Goal: Task Accomplishment & Management: Use online tool/utility

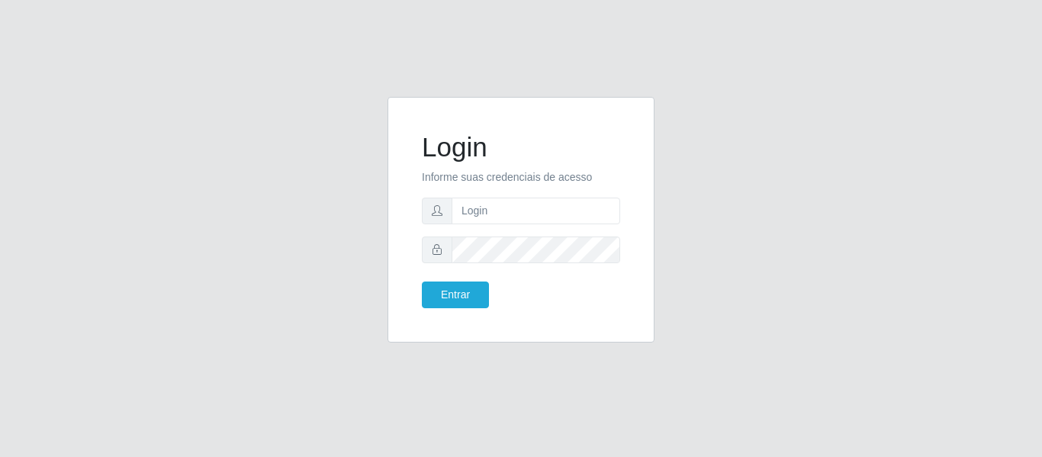
type input "[EMAIL_ADDRESS][DOMAIN_NAME]"
click at [422, 281] on button "Entrar" at bounding box center [455, 294] width 67 height 27
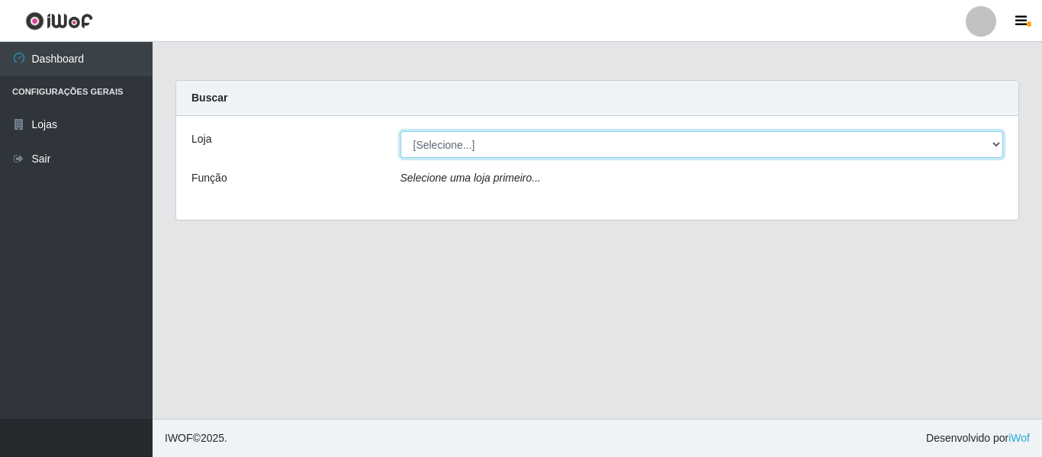
click at [976, 148] on select "[Selecione...] SuperFácil Atacado - São Gonçalo do Amarante" at bounding box center [701, 144] width 603 height 27
select select "408"
click at [400, 131] on select "[Selecione...] SuperFácil Atacado - São Gonçalo do Amarante" at bounding box center [701, 144] width 603 height 27
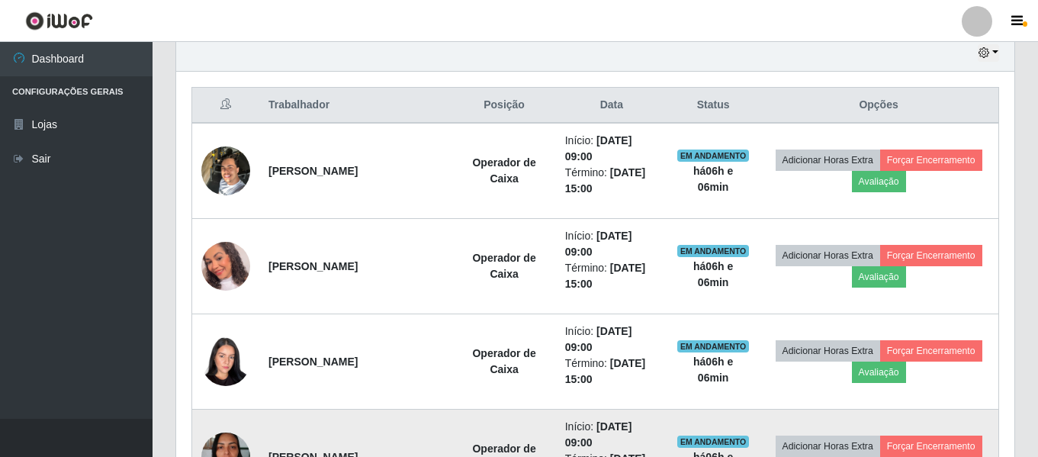
scroll to position [458, 0]
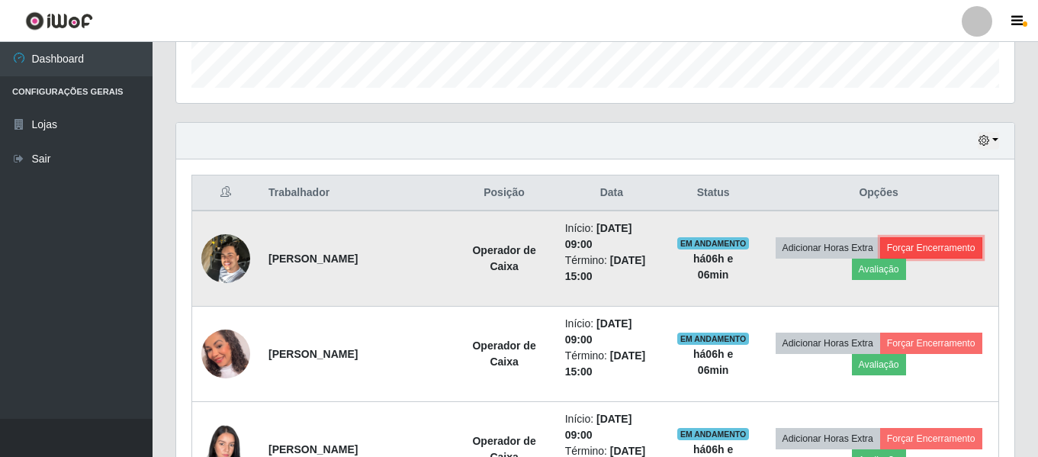
click at [963, 246] on button "Forçar Encerramento" at bounding box center [931, 247] width 102 height 21
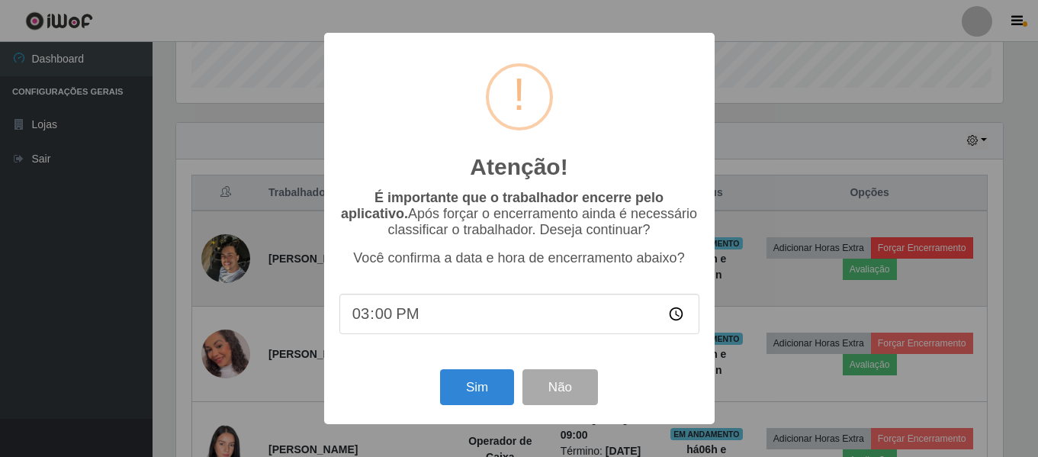
scroll to position [316, 830]
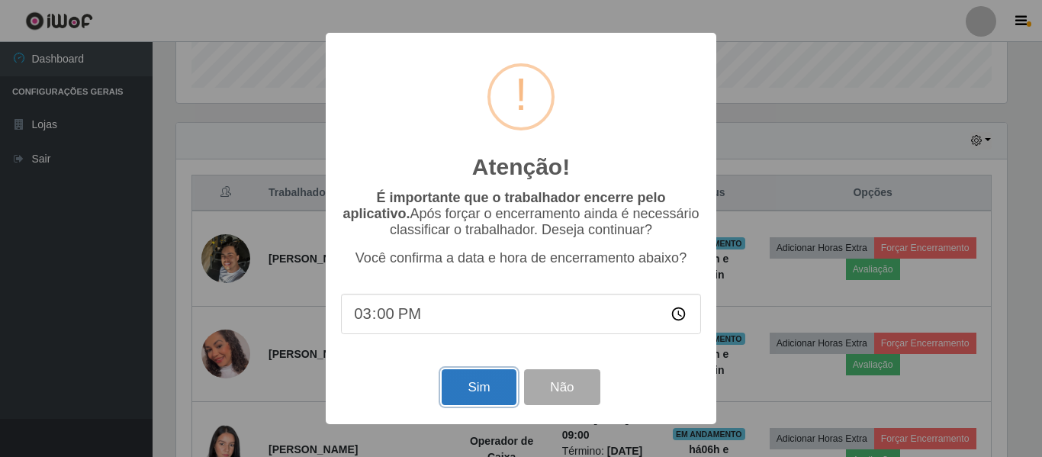
click at [466, 391] on button "Sim" at bounding box center [479, 387] width 74 height 36
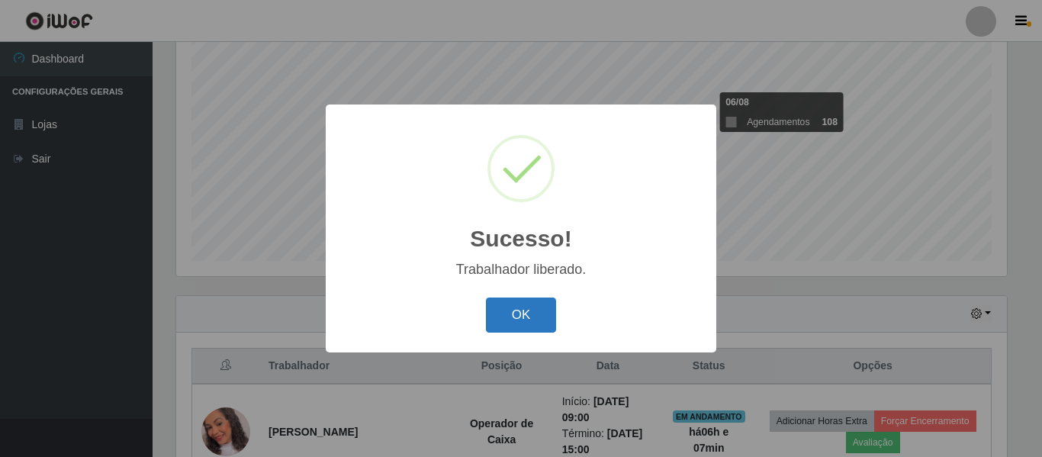
click at [525, 310] on button "OK" at bounding box center [521, 315] width 71 height 36
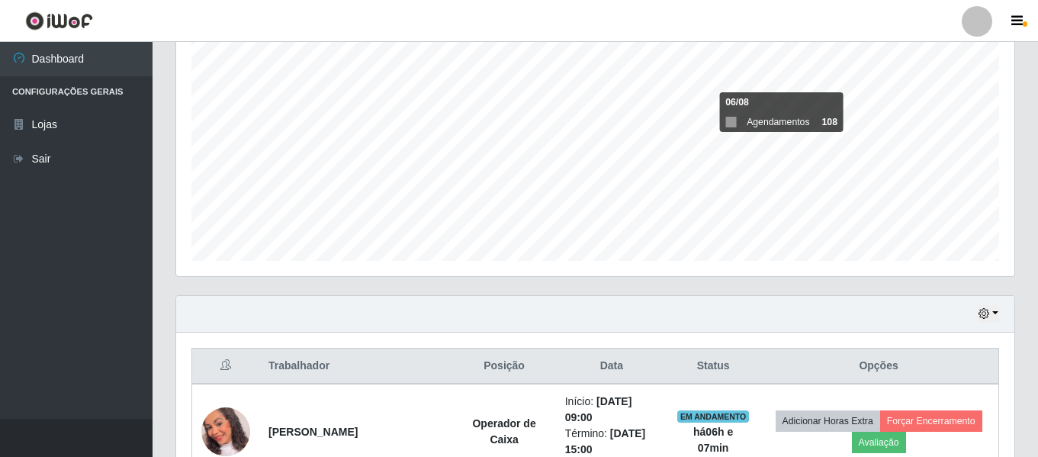
scroll to position [316, 838]
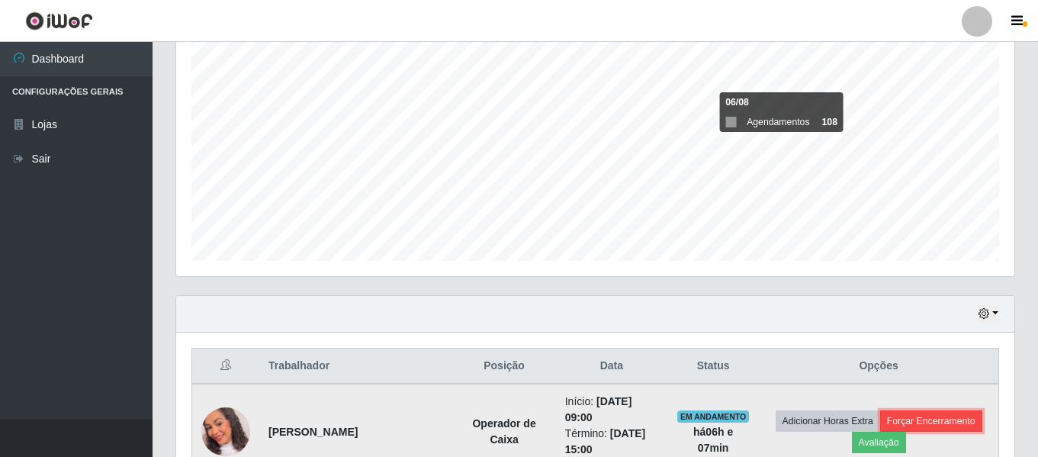
click at [940, 420] on button "Forçar Encerramento" at bounding box center [931, 420] width 102 height 21
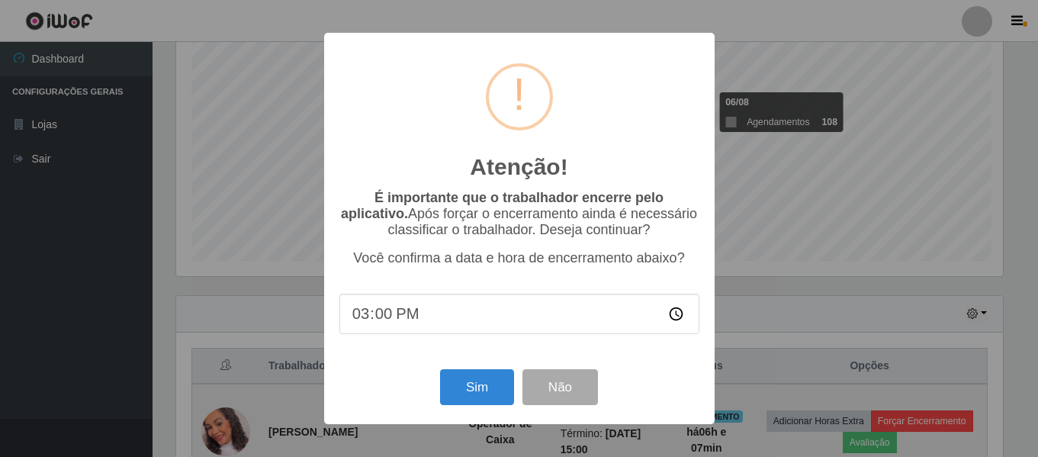
scroll to position [316, 830]
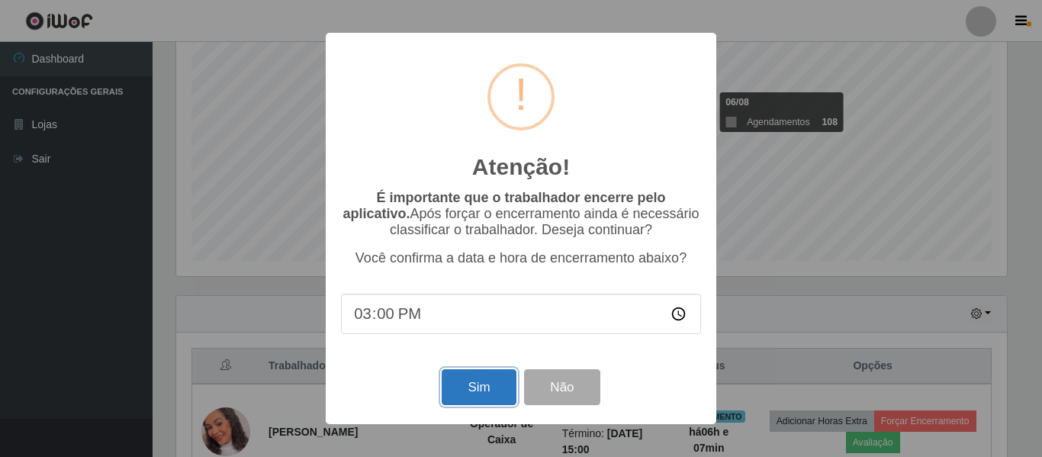
click at [456, 387] on button "Sim" at bounding box center [479, 387] width 74 height 36
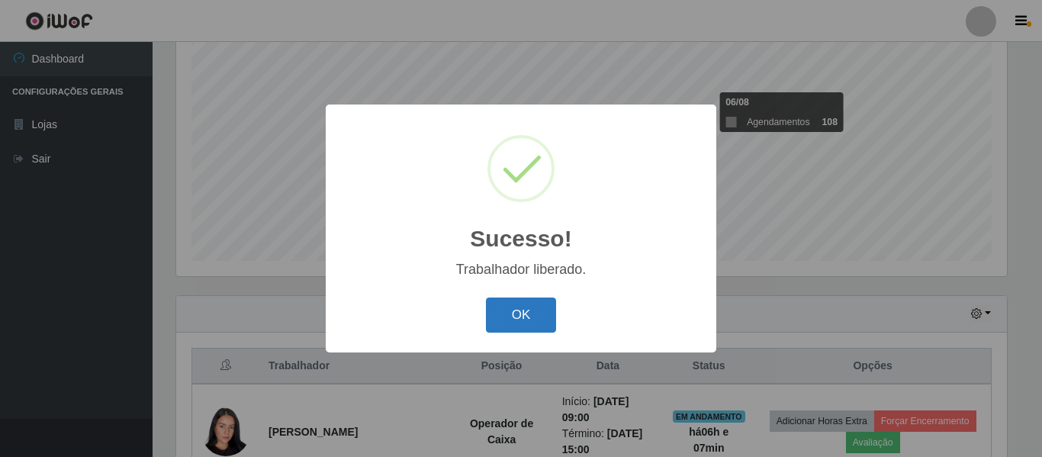
click at [510, 320] on button "OK" at bounding box center [521, 315] width 71 height 36
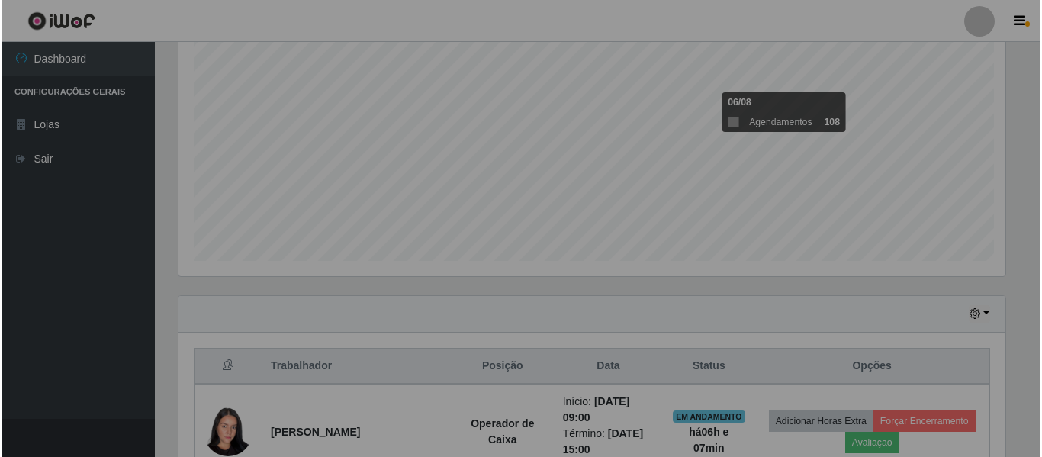
scroll to position [316, 838]
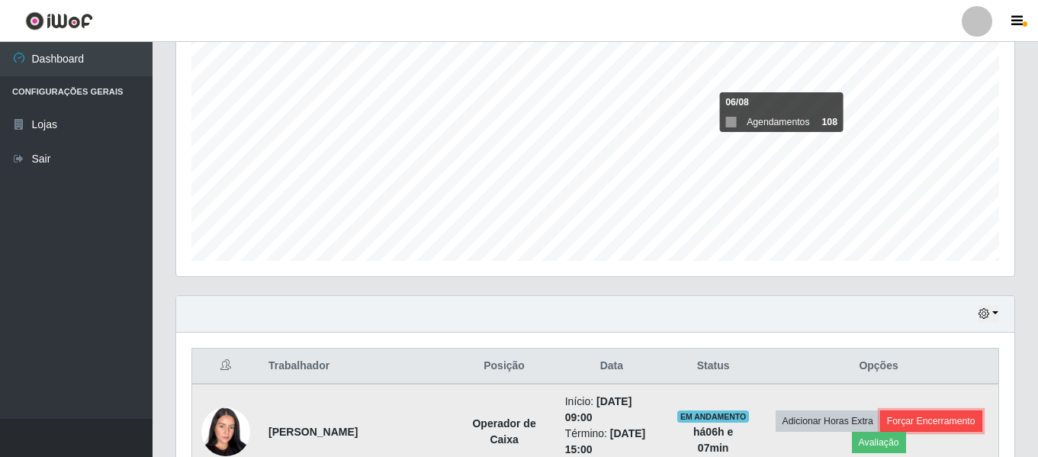
click at [926, 421] on button "Forçar Encerramento" at bounding box center [931, 420] width 102 height 21
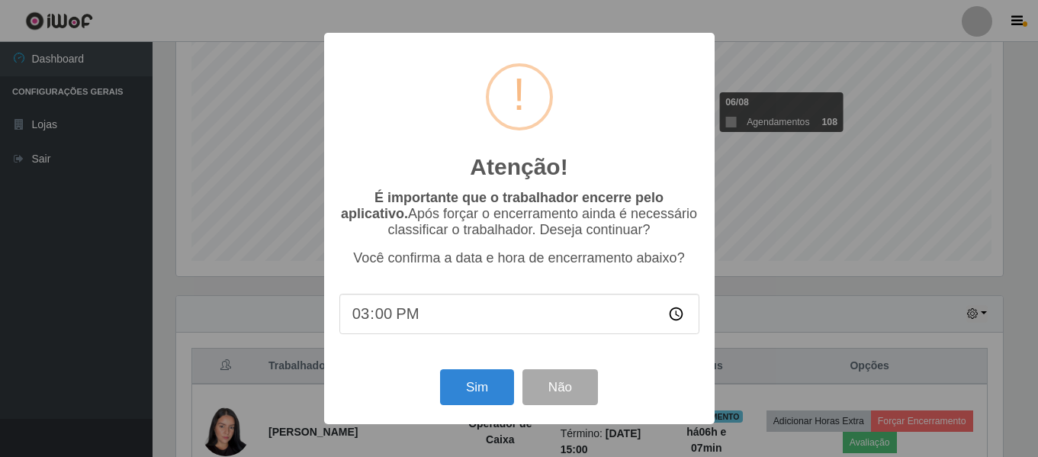
scroll to position [316, 830]
click at [477, 379] on button "Sim" at bounding box center [479, 387] width 74 height 36
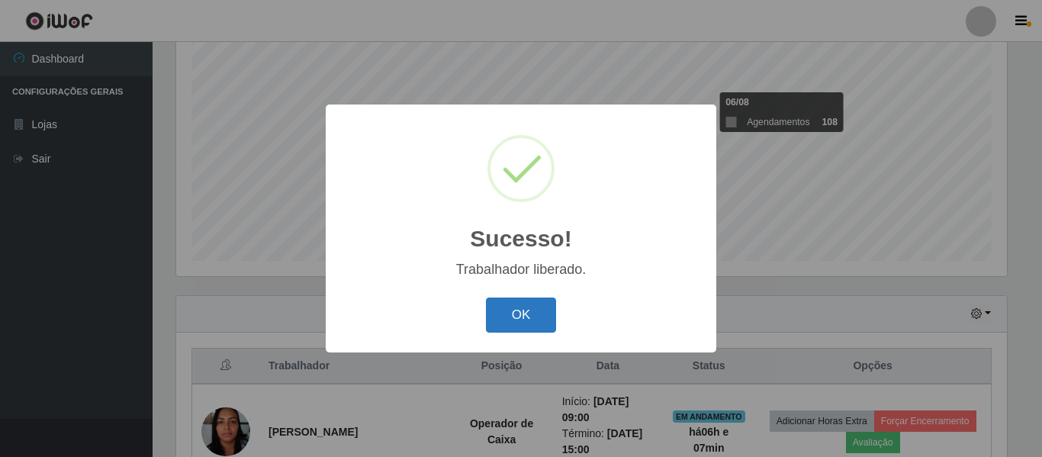
click at [508, 322] on button "OK" at bounding box center [521, 315] width 71 height 36
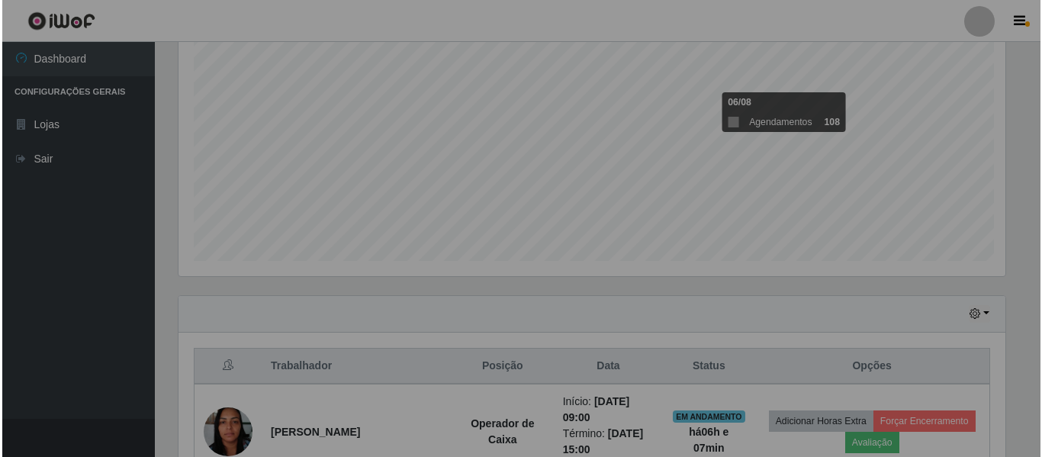
scroll to position [316, 838]
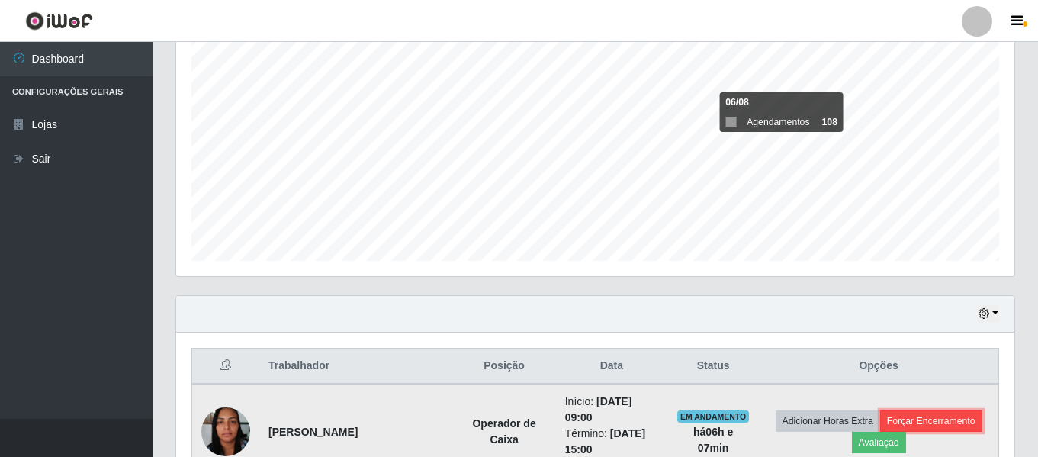
click at [946, 421] on button "Forçar Encerramento" at bounding box center [931, 420] width 102 height 21
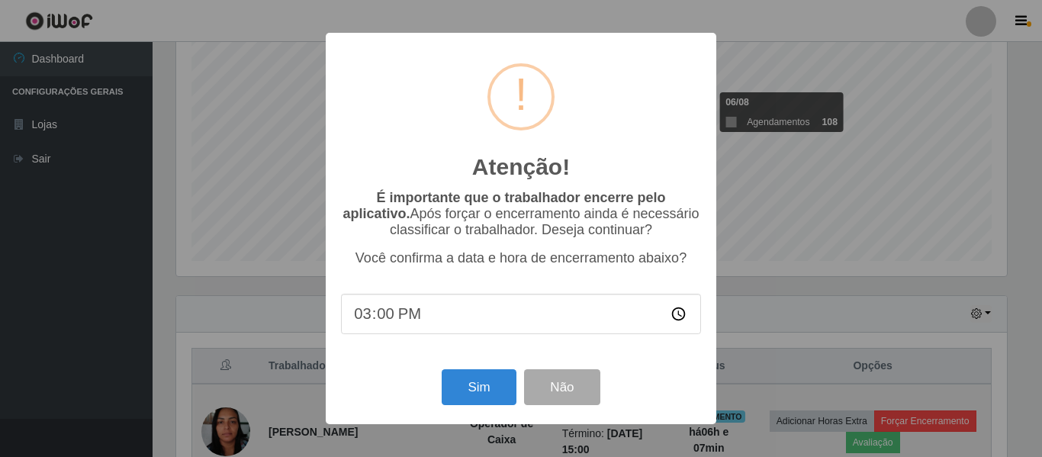
scroll to position [0, 0]
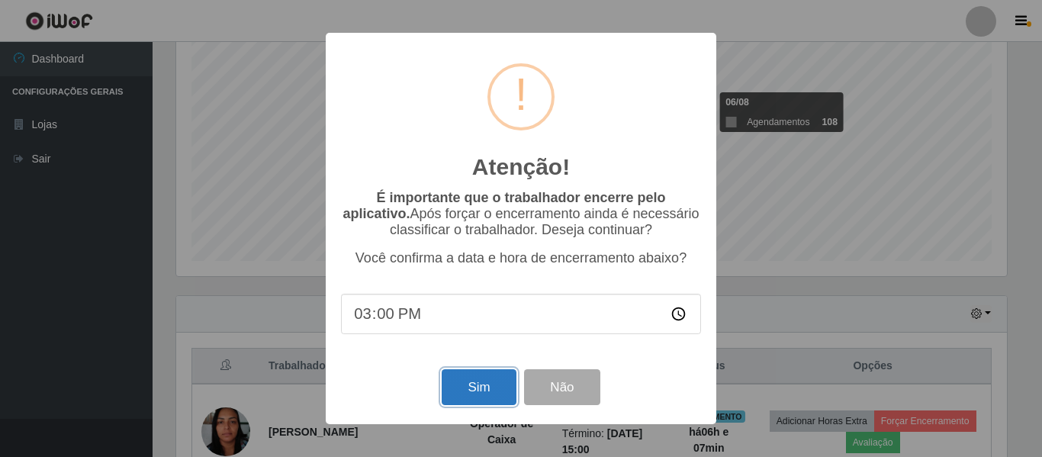
click at [474, 390] on button "Sim" at bounding box center [479, 387] width 74 height 36
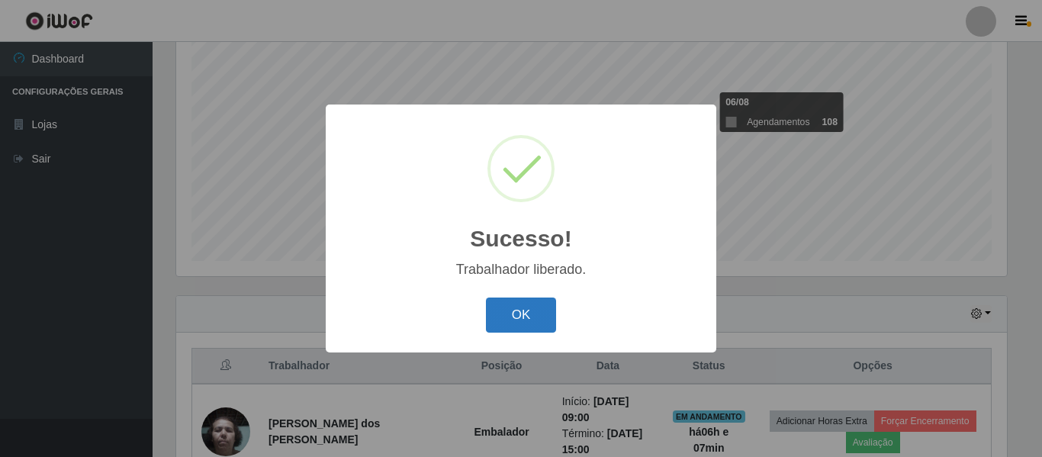
click at [519, 312] on button "OK" at bounding box center [521, 315] width 71 height 36
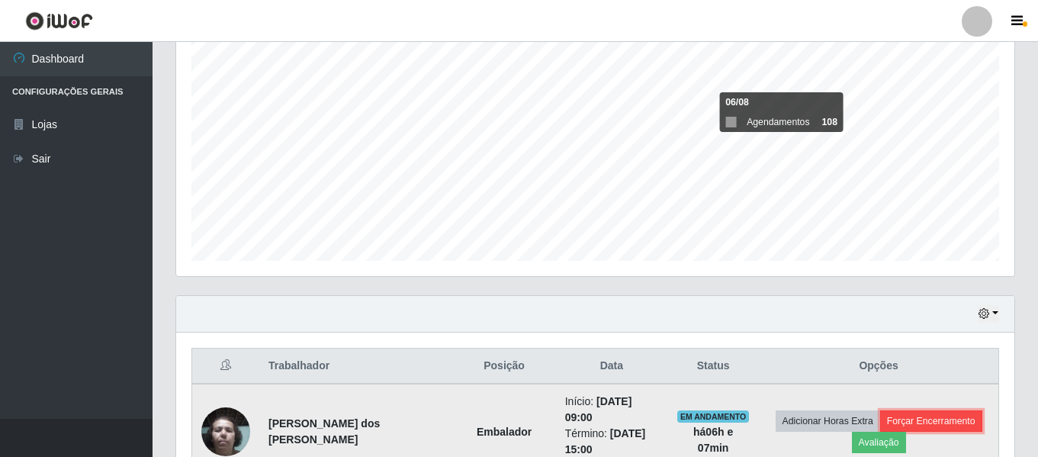
click at [948, 416] on button "Forçar Encerramento" at bounding box center [931, 420] width 102 height 21
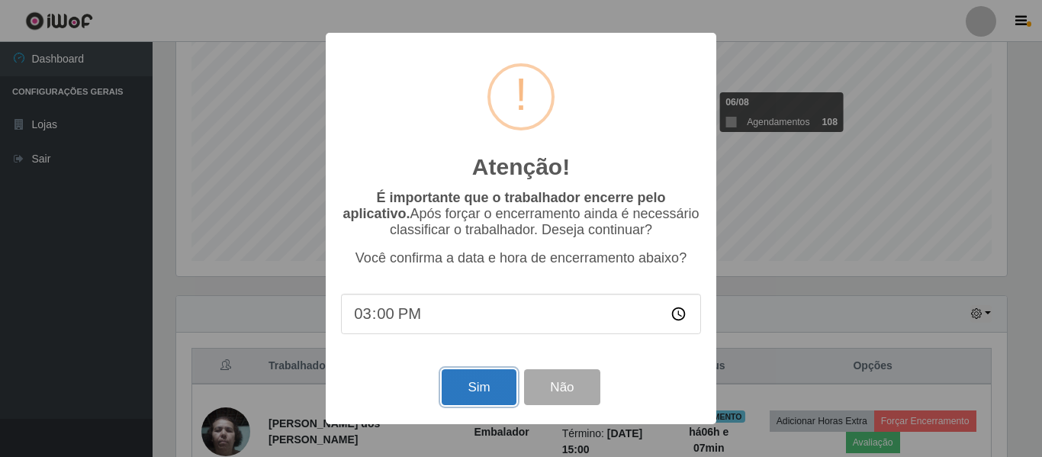
click at [464, 392] on button "Sim" at bounding box center [479, 387] width 74 height 36
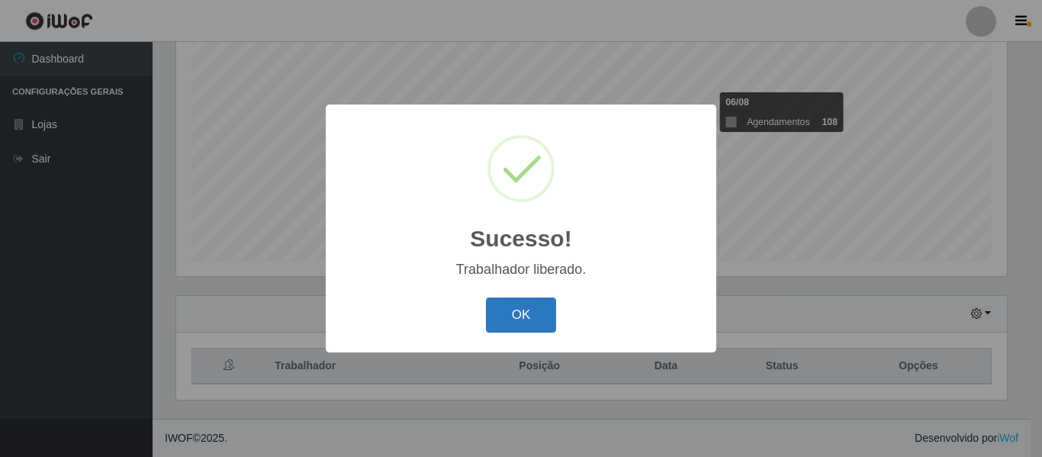
click at [525, 312] on button "OK" at bounding box center [521, 315] width 71 height 36
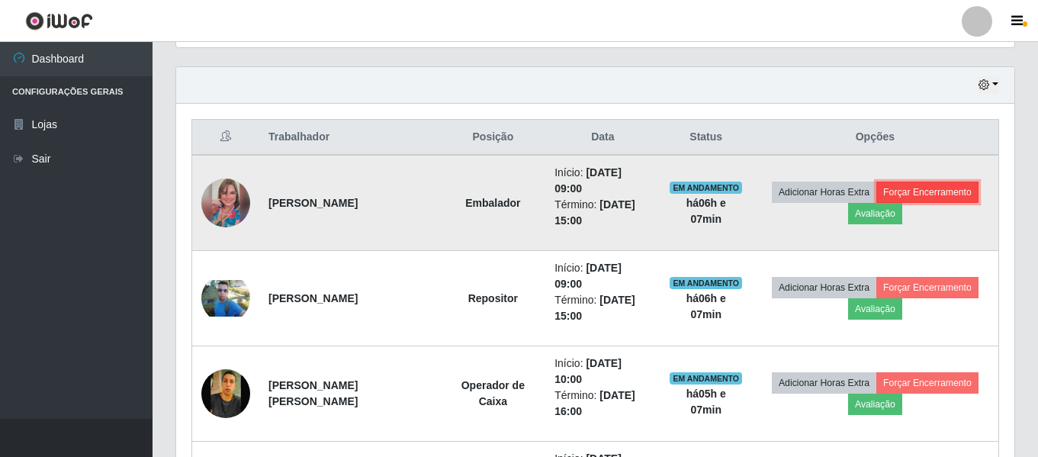
click at [946, 189] on button "Forçar Encerramento" at bounding box center [927, 191] width 102 height 21
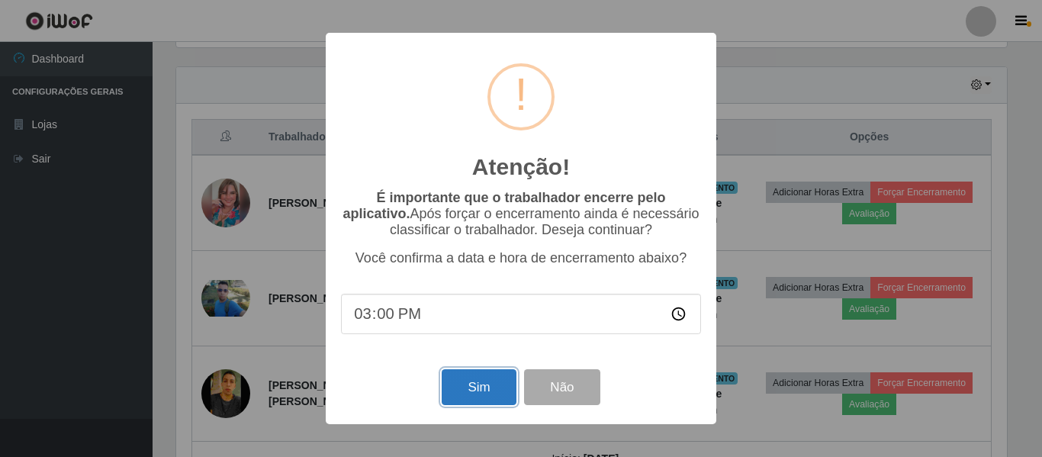
click at [454, 384] on button "Sim" at bounding box center [479, 387] width 74 height 36
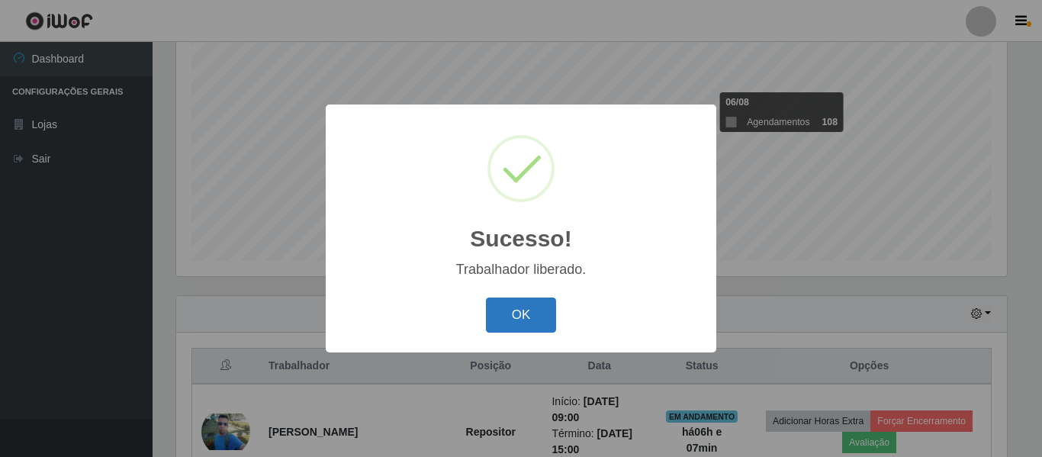
click at [531, 318] on button "OK" at bounding box center [521, 315] width 71 height 36
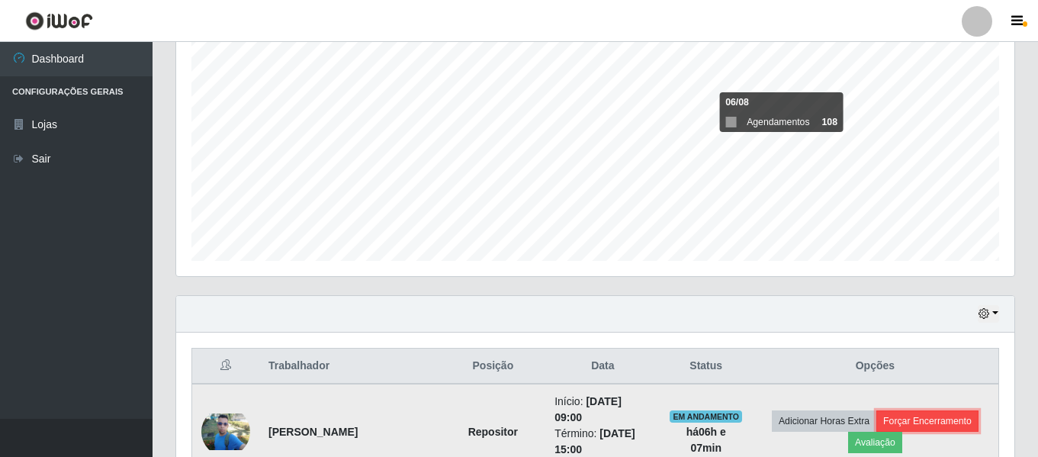
click at [937, 422] on button "Forçar Encerramento" at bounding box center [927, 420] width 102 height 21
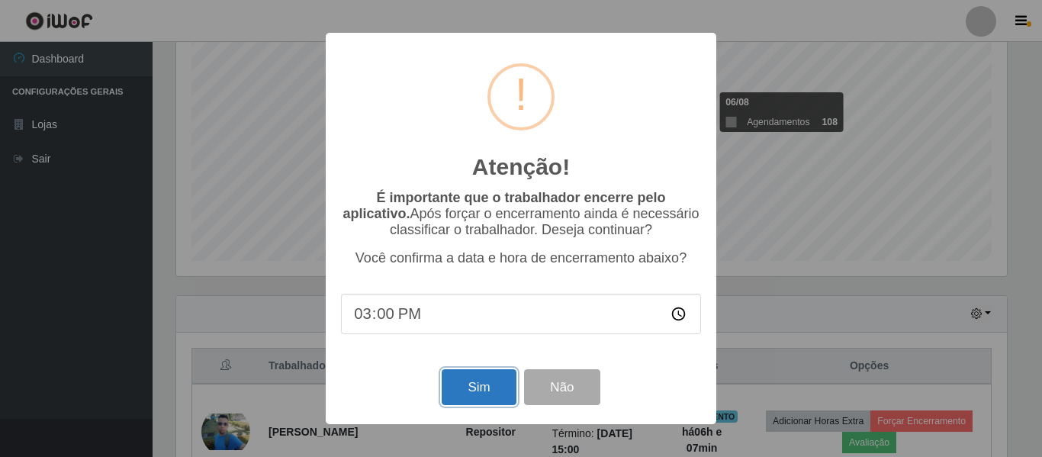
click at [487, 386] on button "Sim" at bounding box center [479, 387] width 74 height 36
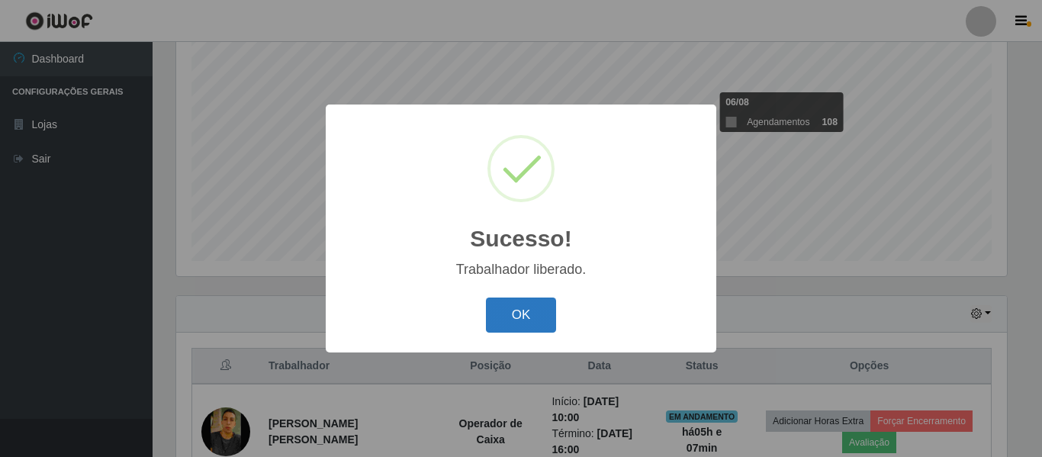
click at [531, 325] on button "OK" at bounding box center [521, 315] width 71 height 36
